Goal: Task Accomplishment & Management: Use online tool/utility

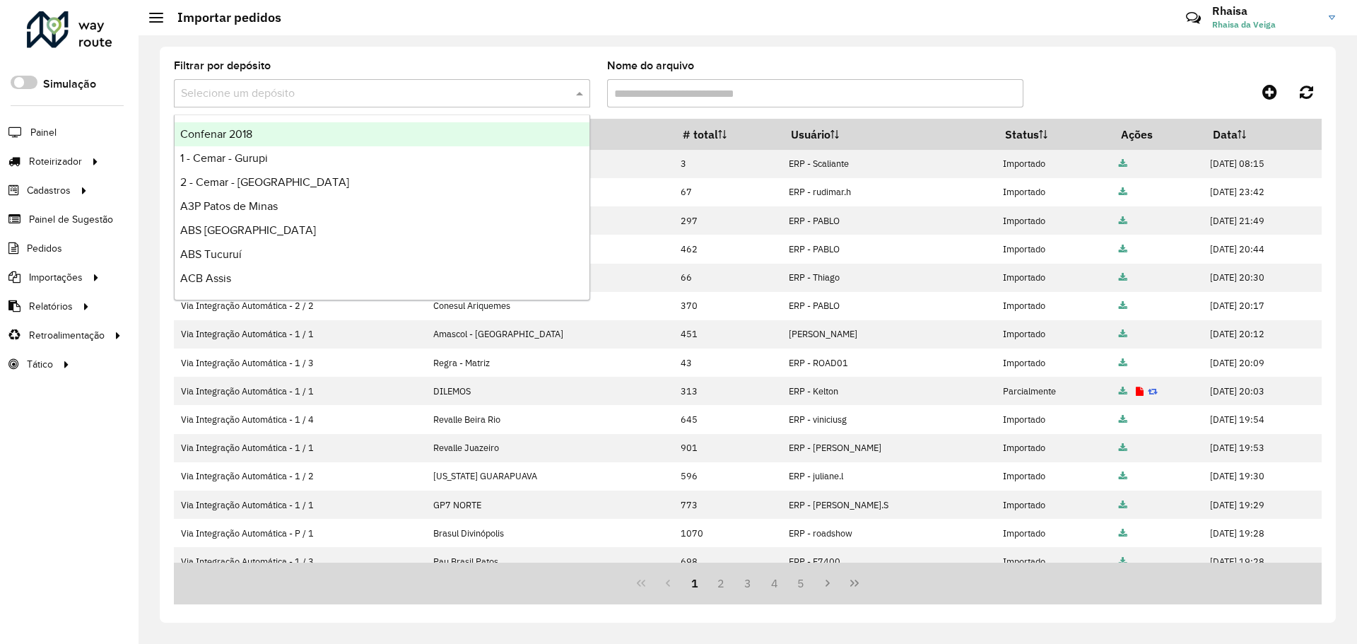
click at [421, 100] on input "text" at bounding box center [368, 94] width 374 height 17
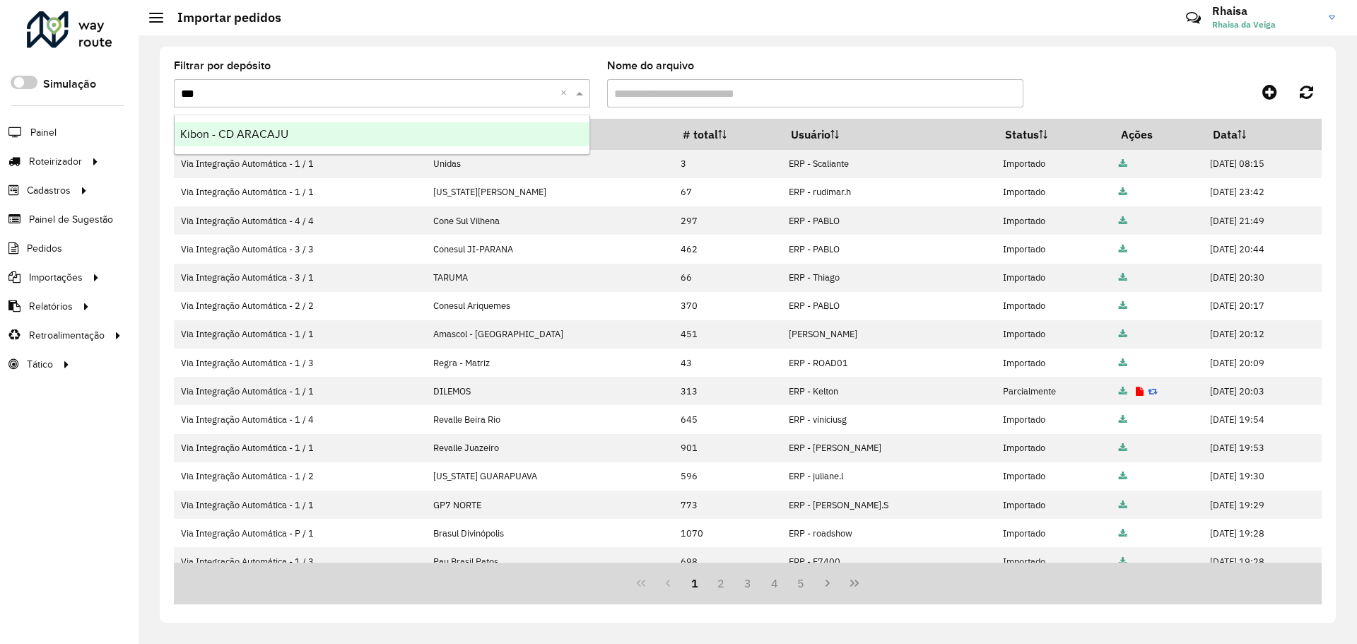
type input "****"
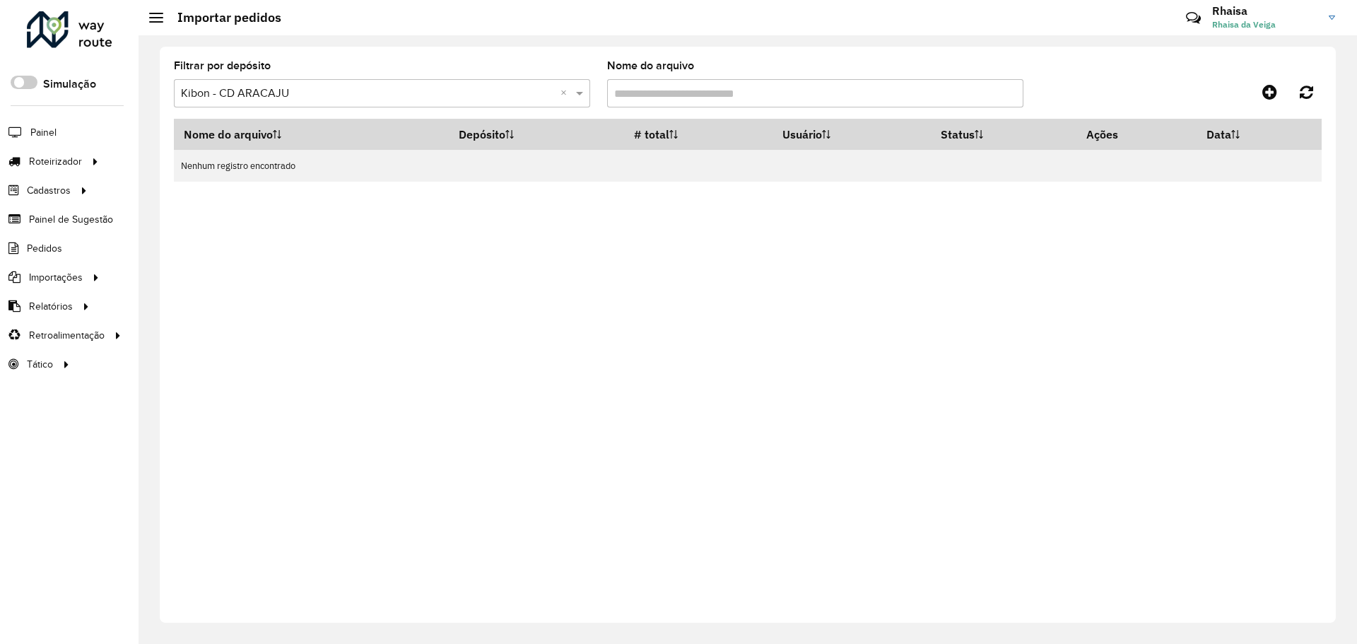
click at [420, 102] on div "Selecione um depósito × Kibon - CD ARACAJU ×" at bounding box center [382, 93] width 416 height 28
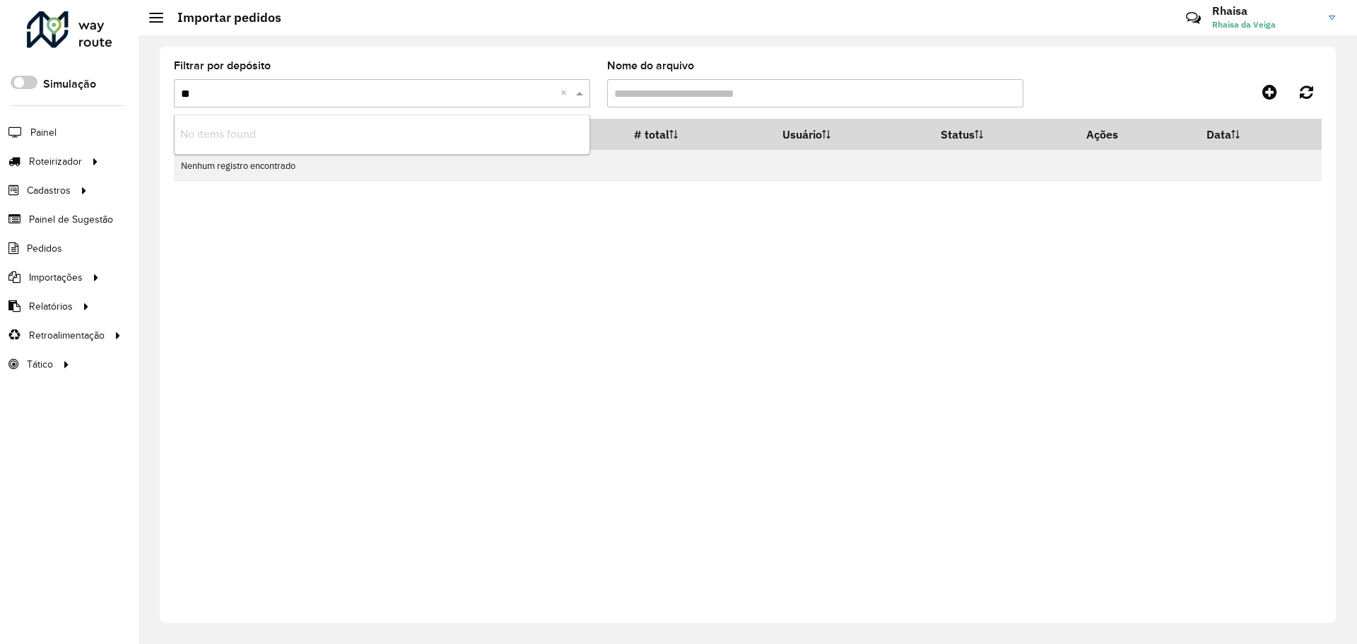
type input "*"
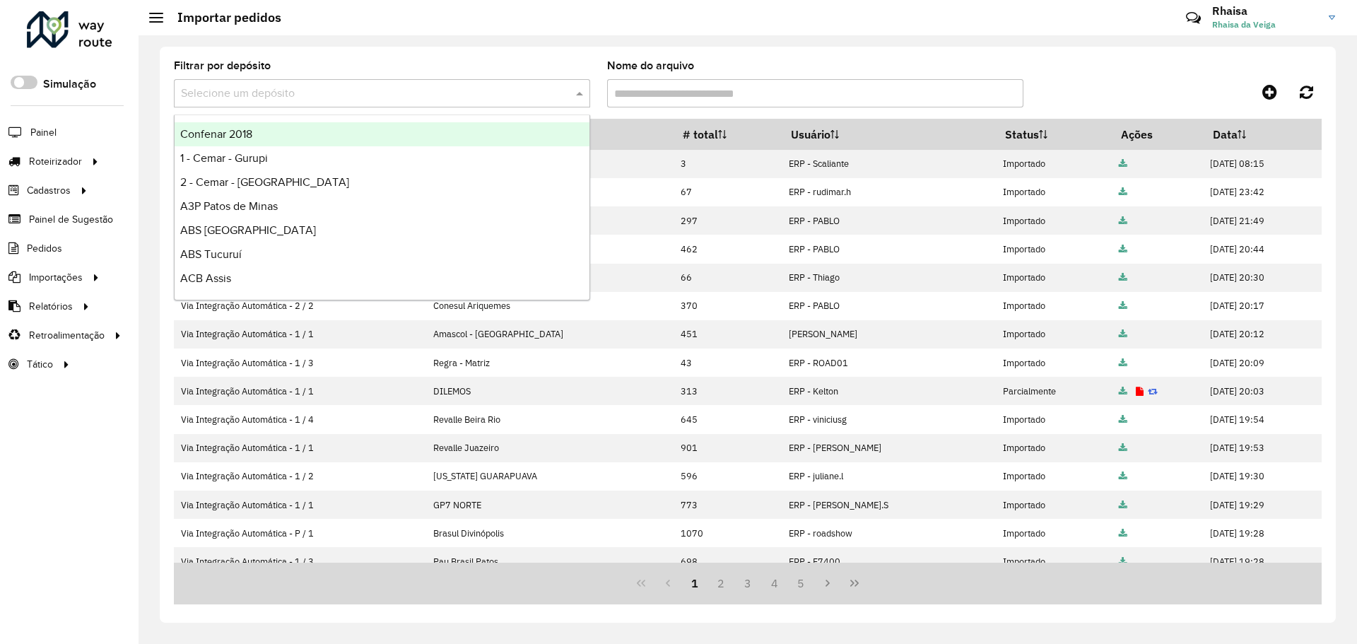
click at [653, 53] on div "Filtrar por depósito Selecione um depósito Nome do arquivo Nome do arquivo Depó…" at bounding box center [748, 335] width 1176 height 576
click at [242, 88] on input "text" at bounding box center [368, 94] width 374 height 17
type input "***"
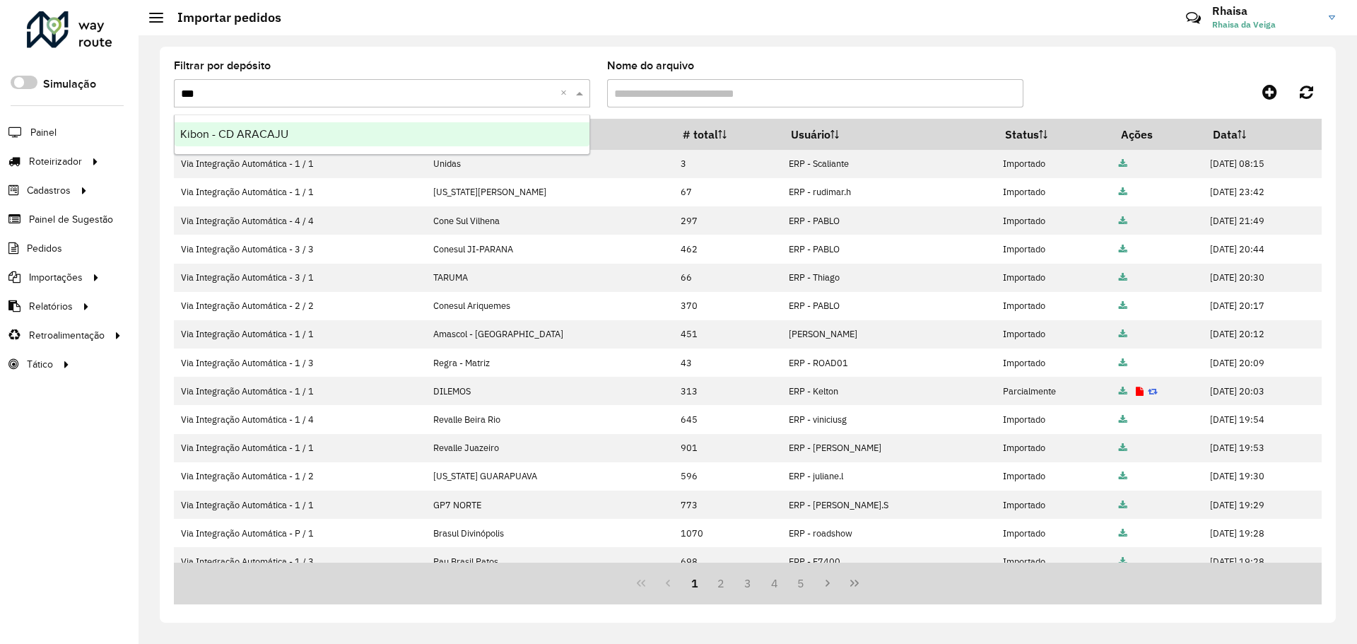
drag, startPoint x: 206, startPoint y: 99, endPoint x: 132, endPoint y: 97, distance: 73.6
click at [156, 105] on div "Filtrar por depósito Selecione um depósito *** × Nome do arquivo Nome do arquiv…" at bounding box center [748, 339] width 1219 height 609
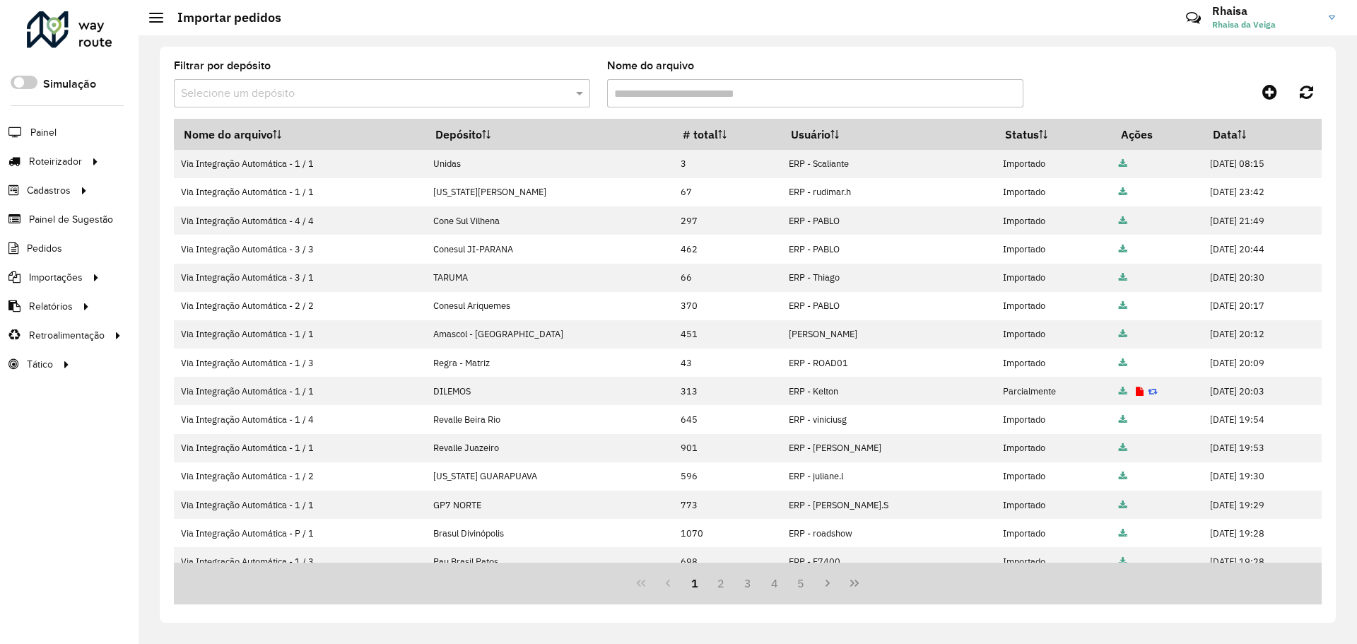
drag, startPoint x: 701, startPoint y: 63, endPoint x: 166, endPoint y: 69, distance: 534.5
click at [166, 69] on formly-group "Filtrar por depósito Selecione um depósito Nome do arquivo" at bounding box center [598, 90] width 867 height 58
click at [166, 69] on formly-field "Filtrar por depósito Selecione um depósito" at bounding box center [381, 90] width 433 height 58
drag, startPoint x: 171, startPoint y: 68, endPoint x: 694, endPoint y: 66, distance: 523.2
click at [694, 66] on formly-group "Filtrar por depósito Selecione um depósito Nome do arquivo" at bounding box center [598, 90] width 867 height 58
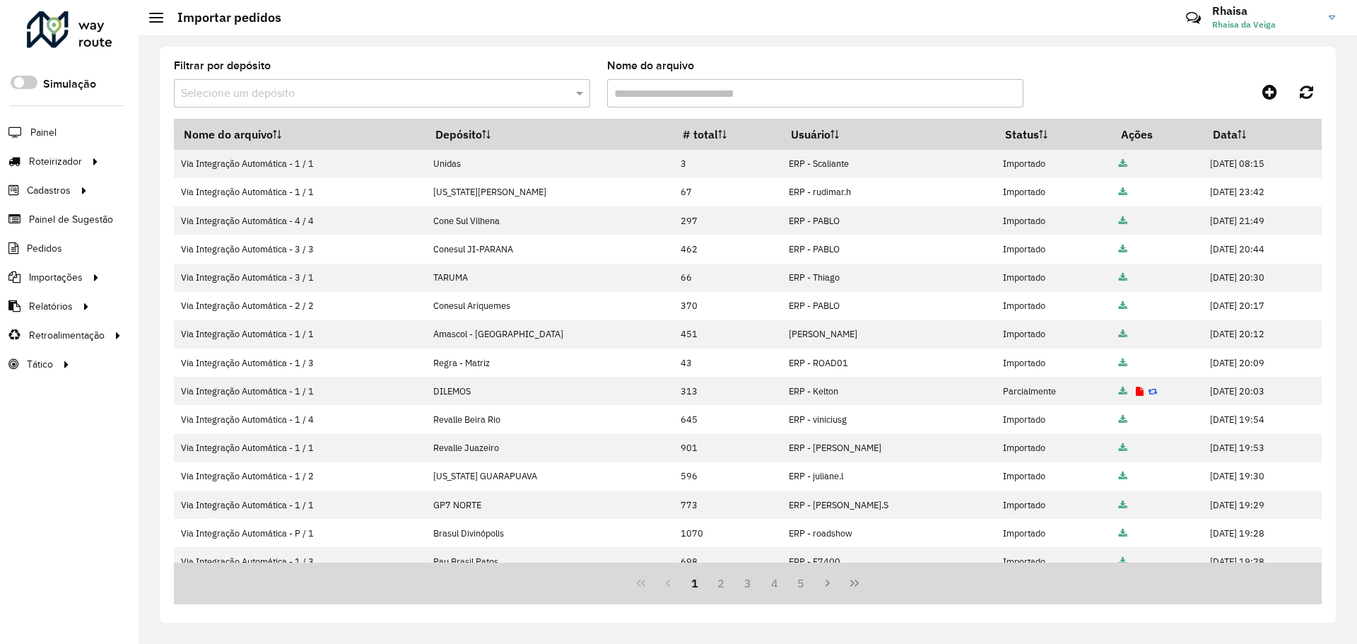
click at [694, 66] on label "Nome do arquivo" at bounding box center [650, 65] width 87 height 17
click at [694, 79] on input "Nome do arquivo" at bounding box center [815, 93] width 416 height 28
